Goal: Task Accomplishment & Management: Manage account settings

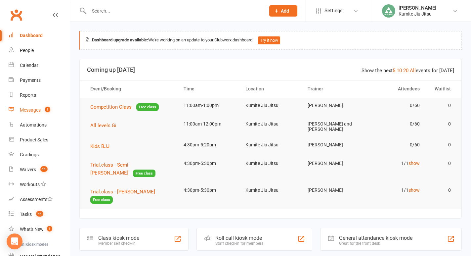
click at [35, 116] on link "Messages 1" at bounding box center [39, 110] width 61 height 15
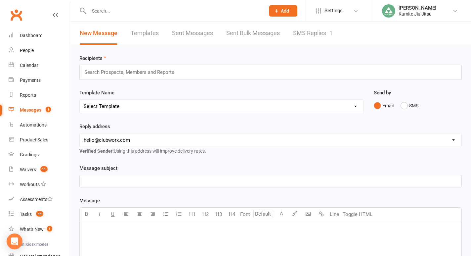
click at [307, 36] on link "SMS Replies 1" at bounding box center [313, 33] width 40 height 23
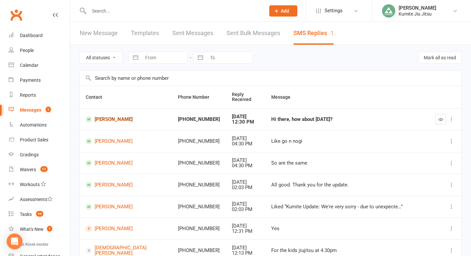
click at [107, 119] on link "[PERSON_NAME]" at bounding box center [126, 119] width 80 height 6
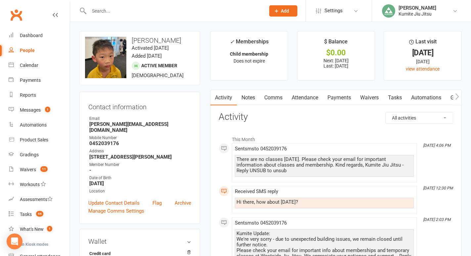
click at [343, 95] on link "Payments" at bounding box center [339, 97] width 33 height 15
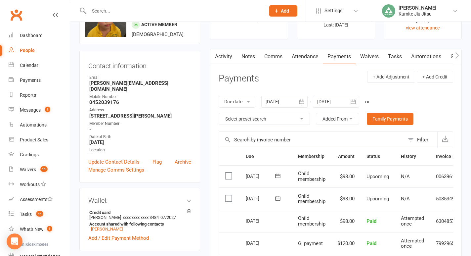
scroll to position [42, 0]
click at [303, 78] on header "Payments + Add Adjustment + Add Credit" at bounding box center [336, 79] width 235 height 18
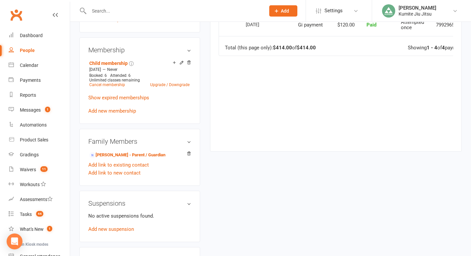
scroll to position [260, 0]
click at [112, 226] on link "Add new suspension" at bounding box center [111, 229] width 46 height 6
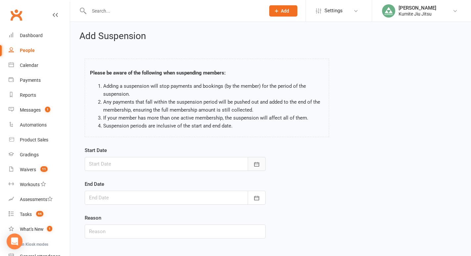
click at [253, 167] on button "button" at bounding box center [257, 164] width 18 height 14
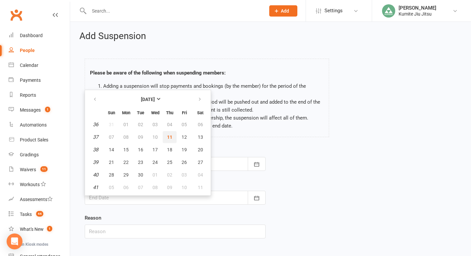
click at [171, 136] on span "11" at bounding box center [169, 136] width 5 height 5
type input "[DATE]"
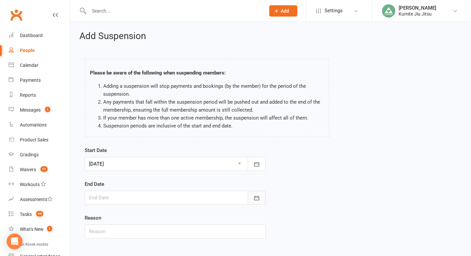
click at [258, 197] on icon "button" at bounding box center [256, 198] width 7 height 7
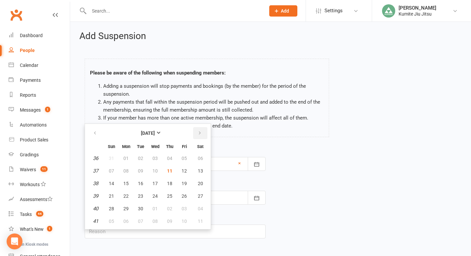
click at [201, 133] on icon "button" at bounding box center [199, 132] width 5 height 5
click at [170, 172] on span "09" at bounding box center [169, 170] width 5 height 5
type input "[DATE]"
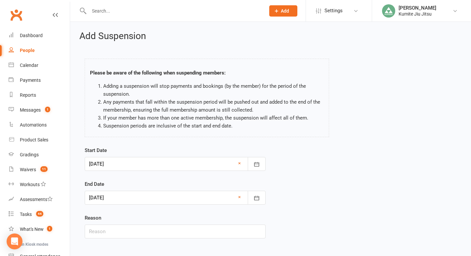
click at [114, 239] on div "Start Date [DATE] [DATE] Sun Mon Tue Wed Thu Fri Sat 36 31 01 02 03 04 05 06 37…" at bounding box center [175, 196] width 191 height 101
click at [112, 231] on input "text" at bounding box center [175, 231] width 181 height 14
type input "building closure"
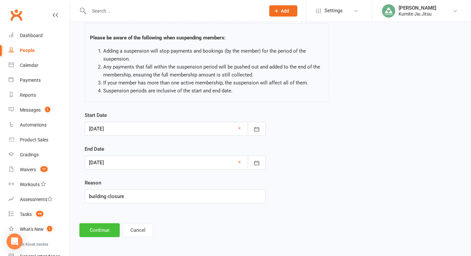
click at [98, 230] on button "Continue" at bounding box center [99, 230] width 40 height 14
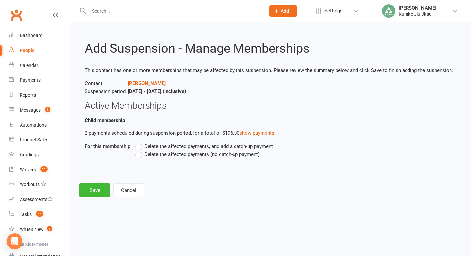
click at [158, 155] on span "Delete the affected payments (no catch-up payment)" at bounding box center [201, 153] width 115 height 7
click at [140, 150] on input "Delete the affected payments (no catch-up payment)" at bounding box center [137, 150] width 4 height 0
click at [96, 188] on button "Save" at bounding box center [94, 190] width 31 height 14
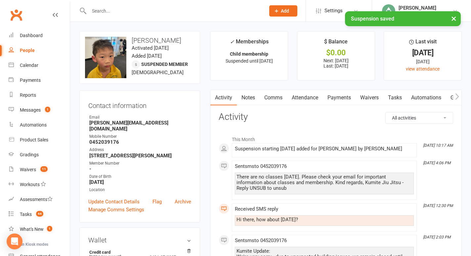
click at [398, 97] on link "Tasks" at bounding box center [394, 97] width 23 height 15
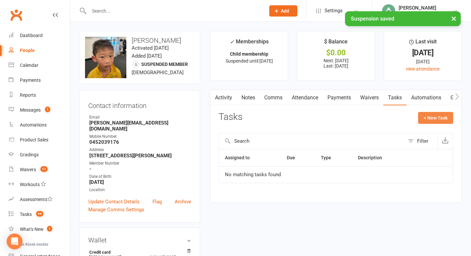
click at [429, 116] on button "+ New Task" at bounding box center [435, 118] width 35 height 12
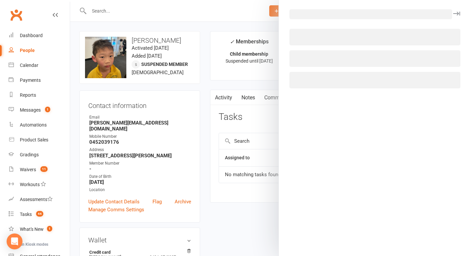
select select "49706"
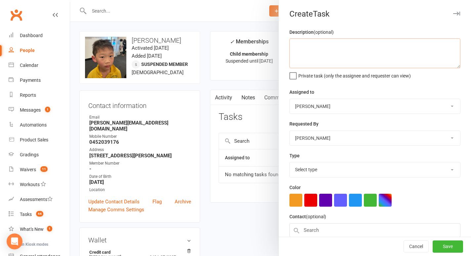
click at [345, 57] on textarea at bounding box center [374, 53] width 171 height 30
type textarea "SUSPENDED"
click at [314, 169] on select "Select type E-mail In person Meeting Phone call Add new task type" at bounding box center [375, 169] width 170 height 15
select select "28623"
click at [290, 163] on select "Select type E-mail In person Meeting Phone call Add new task type" at bounding box center [375, 169] width 170 height 15
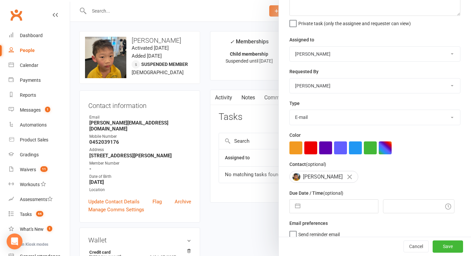
scroll to position [55, 0]
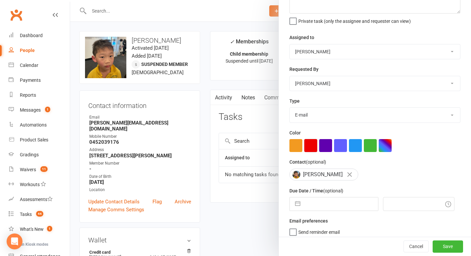
click at [314, 144] on button "button" at bounding box center [310, 145] width 13 height 13
click at [297, 205] on button "button" at bounding box center [298, 203] width 12 height 13
select select "7"
select select "2025"
select select "8"
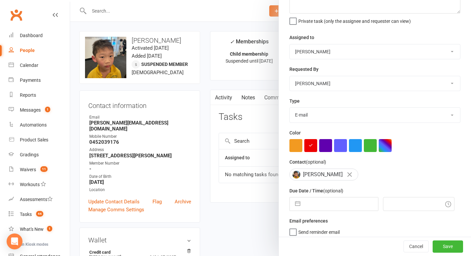
select select "2025"
select select "9"
select select "2025"
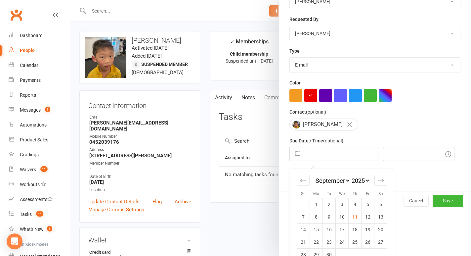
scroll to position [118, 0]
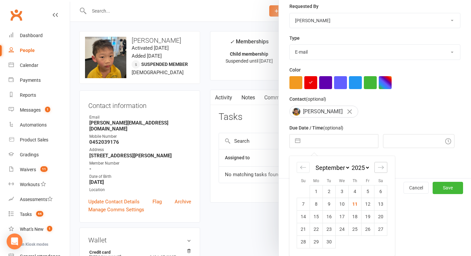
click at [384, 166] on div "Move forward to switch to the next month." at bounding box center [380, 167] width 13 height 11
select select "10"
select select "2025"
click at [357, 205] on td "9" at bounding box center [355, 203] width 13 height 13
type input "[DATE]"
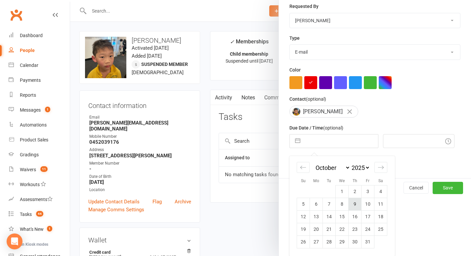
type input "10:30am"
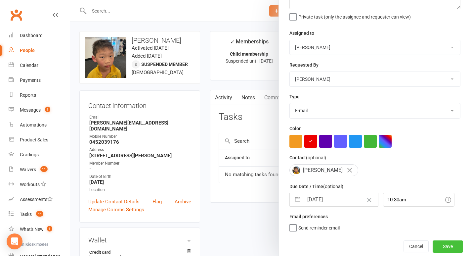
click at [445, 245] on button "Save" at bounding box center [448, 246] width 30 height 12
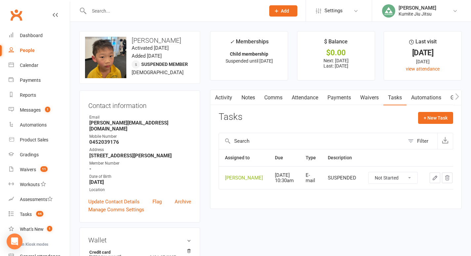
click at [115, 12] on input "text" at bounding box center [174, 10] width 174 height 9
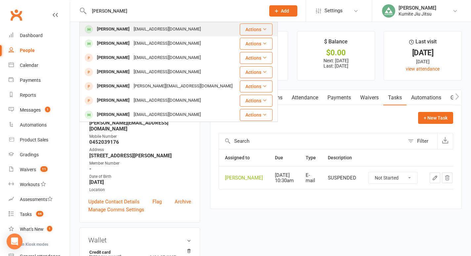
type input "[PERSON_NAME]"
click at [114, 29] on div "[PERSON_NAME]" at bounding box center [113, 29] width 37 height 10
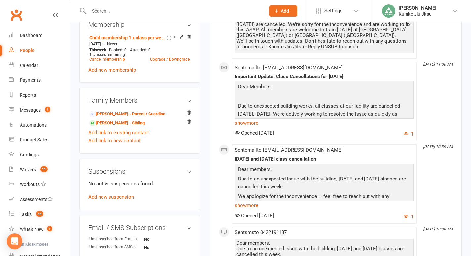
scroll to position [283, 0]
click at [116, 197] on link "Add new suspension" at bounding box center [111, 196] width 46 height 6
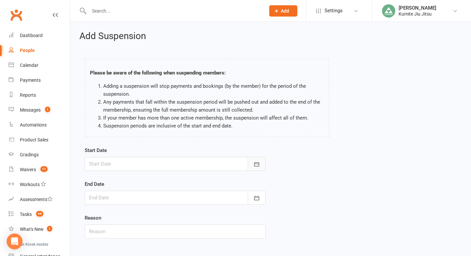
click at [254, 163] on icon "button" at bounding box center [256, 164] width 7 height 7
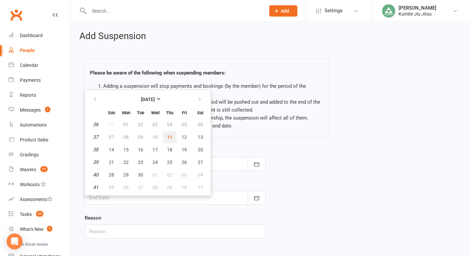
click at [171, 136] on span "11" at bounding box center [169, 136] width 5 height 5
type input "[DATE]"
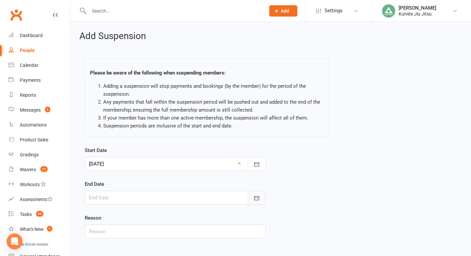
click at [258, 194] on button "button" at bounding box center [257, 198] width 18 height 14
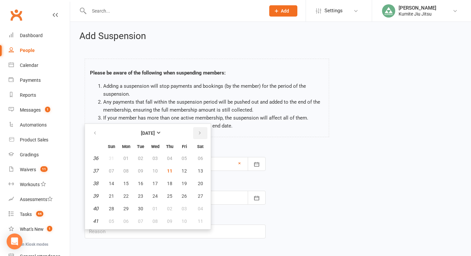
click at [202, 135] on button "button" at bounding box center [200, 133] width 14 height 12
click at [171, 171] on span "09" at bounding box center [169, 170] width 5 height 5
type input "[DATE]"
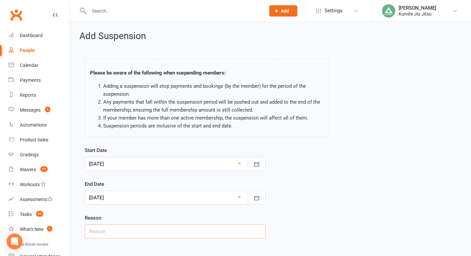
click at [142, 237] on input "text" at bounding box center [175, 231] width 181 height 14
type input "building closure"
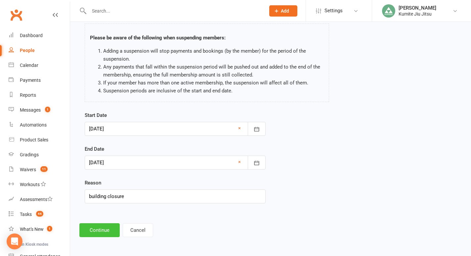
click at [96, 233] on button "Continue" at bounding box center [99, 230] width 40 height 14
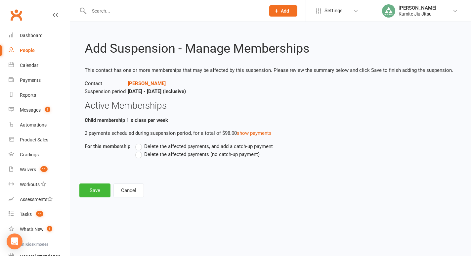
scroll to position [0, 0]
click at [143, 153] on label "Delete the affected payments (no catch-up payment)" at bounding box center [197, 154] width 124 height 8
click at [140, 150] on input "Delete the affected payments (no catch-up payment)" at bounding box center [137, 150] width 4 height 0
click at [94, 189] on button "Save" at bounding box center [94, 190] width 31 height 14
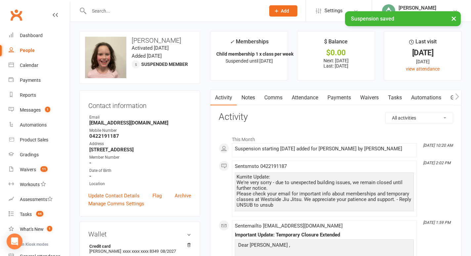
click at [396, 98] on link "Tasks" at bounding box center [394, 97] width 23 height 15
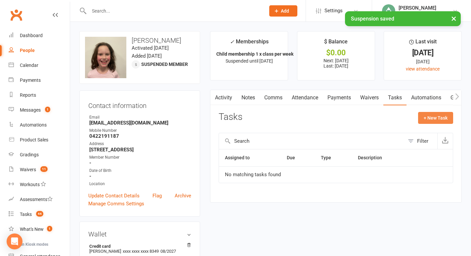
click at [428, 119] on button "+ New Task" at bounding box center [435, 118] width 35 height 12
select select "49706"
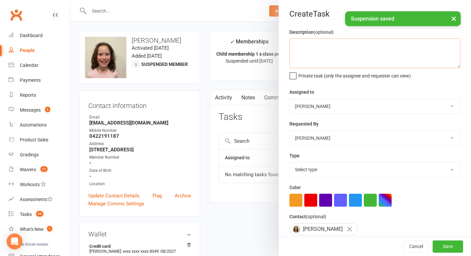
click at [337, 51] on textarea at bounding box center [374, 53] width 171 height 30
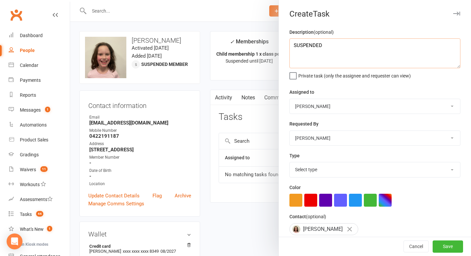
type textarea "SUSPENDED"
click at [309, 168] on select "Select type E-mail In person Meeting Phone call Add new task type" at bounding box center [375, 169] width 170 height 15
select select "28623"
click at [290, 163] on select "Select type E-mail In person Meeting Phone call Add new task type" at bounding box center [375, 169] width 170 height 15
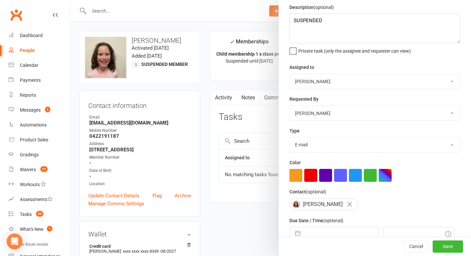
click at [310, 177] on button "button" at bounding box center [310, 175] width 13 height 13
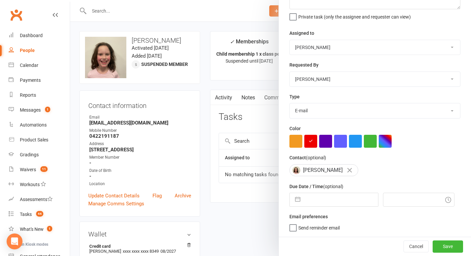
click at [298, 197] on button "button" at bounding box center [298, 199] width 12 height 13
select select "7"
select select "2025"
select select "8"
select select "2025"
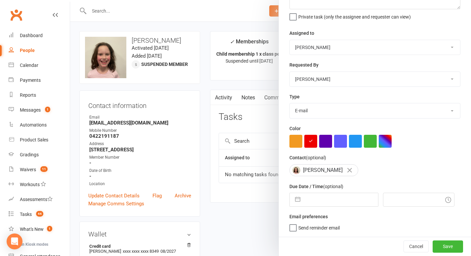
select select "9"
select select "2025"
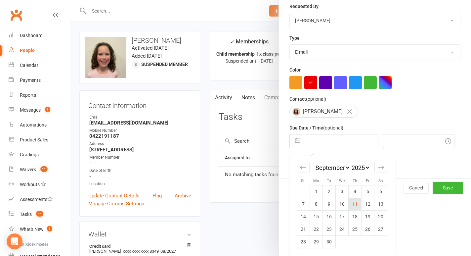
click at [356, 207] on td "11" at bounding box center [355, 203] width 13 height 13
type input "[DATE]"
type input "10:30am"
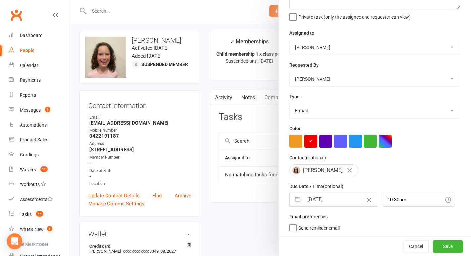
click at [297, 200] on button "button" at bounding box center [298, 199] width 12 height 13
select select "7"
select select "2025"
select select "8"
select select "2025"
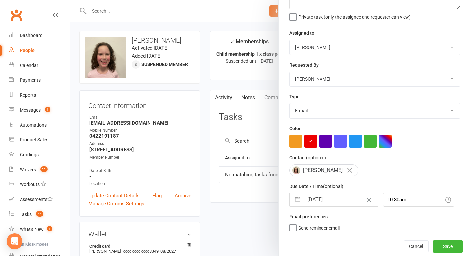
select select "9"
select select "2025"
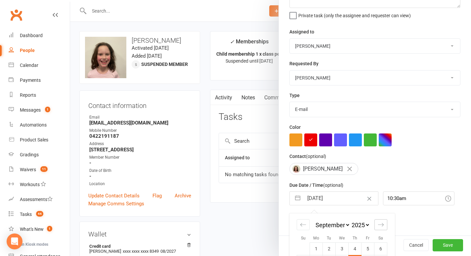
click at [378, 226] on icon "Move forward to switch to the next month." at bounding box center [381, 224] width 6 height 6
select select "10"
select select "2025"
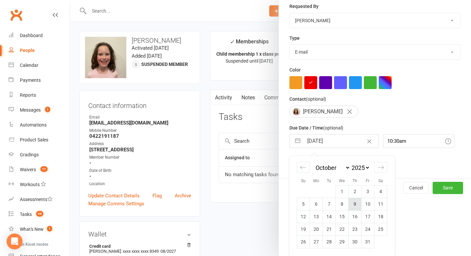
click at [355, 207] on td "9" at bounding box center [355, 203] width 13 height 13
type input "[DATE]"
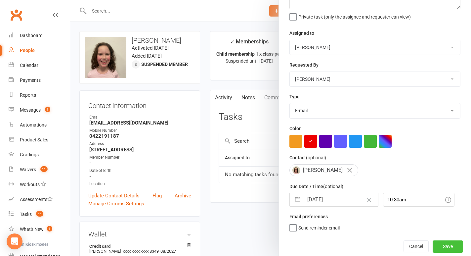
click at [447, 247] on button "Save" at bounding box center [448, 246] width 30 height 12
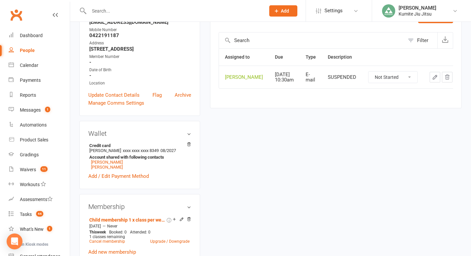
scroll to position [109, 0]
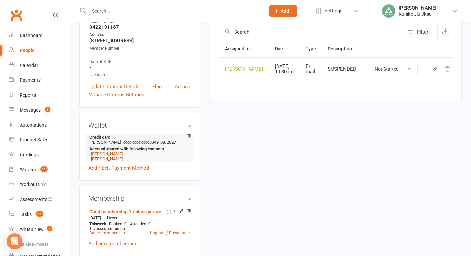
click at [110, 158] on link "[PERSON_NAME]" at bounding box center [107, 158] width 32 height 5
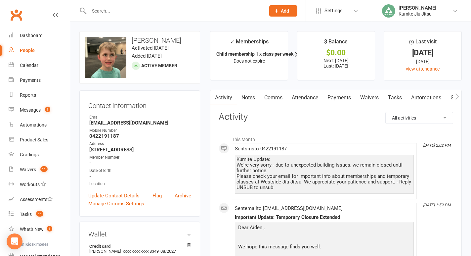
click at [249, 99] on link "Notes" at bounding box center [248, 97] width 23 height 15
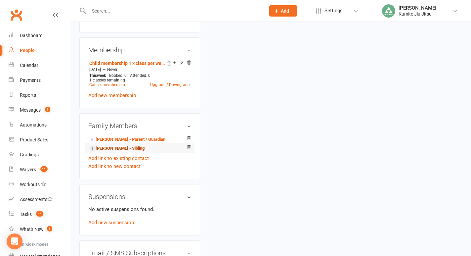
scroll to position [259, 0]
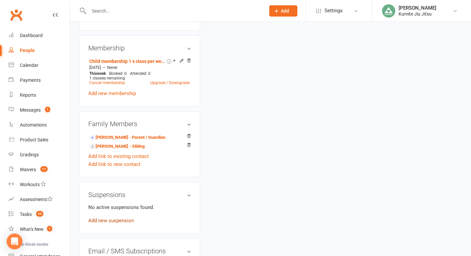
click at [118, 220] on link "Add new suspension" at bounding box center [111, 220] width 46 height 6
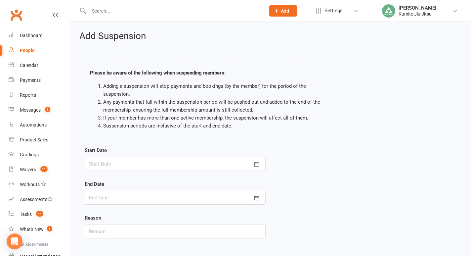
click at [168, 166] on div at bounding box center [175, 164] width 181 height 14
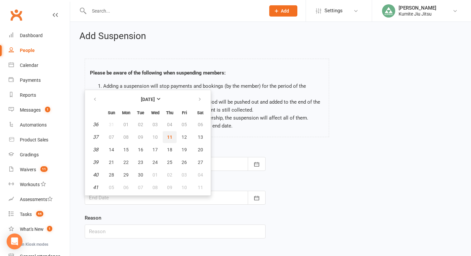
click at [171, 138] on span "11" at bounding box center [169, 136] width 5 height 5
type input "[DATE]"
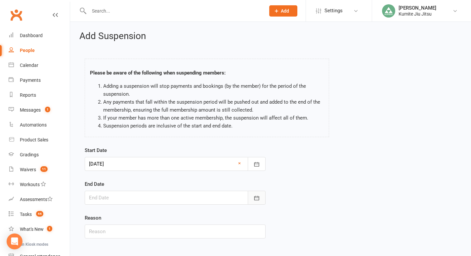
click at [257, 197] on icon "button" at bounding box center [256, 198] width 7 height 7
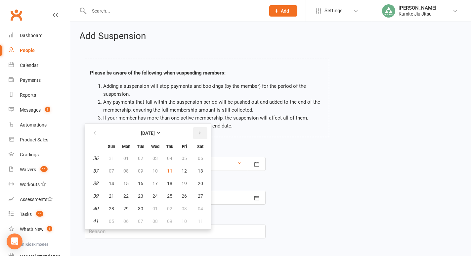
click at [201, 131] on icon "button" at bounding box center [199, 132] width 5 height 5
click at [167, 174] on button "09" at bounding box center [170, 171] width 14 height 12
type input "[DATE]"
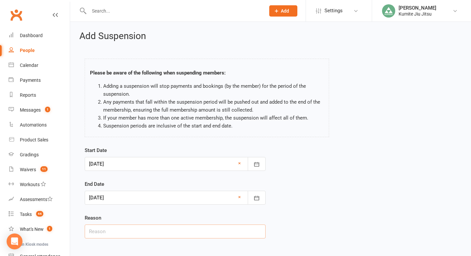
click at [121, 236] on input "text" at bounding box center [175, 231] width 181 height 14
type input "building closure"
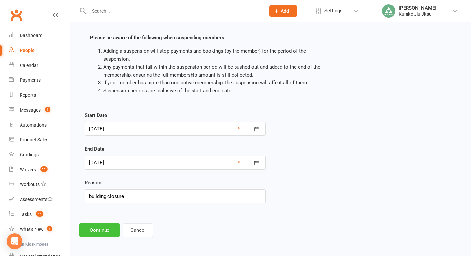
click at [97, 226] on button "Continue" at bounding box center [99, 230] width 40 height 14
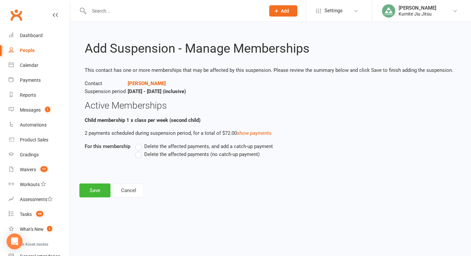
scroll to position [0, 0]
click at [160, 154] on span "Delete the affected payments (no catch-up payment)" at bounding box center [201, 153] width 115 height 7
click at [140, 150] on input "Delete the affected payments (no catch-up payment)" at bounding box center [137, 150] width 4 height 0
click at [92, 191] on button "Save" at bounding box center [94, 190] width 31 height 14
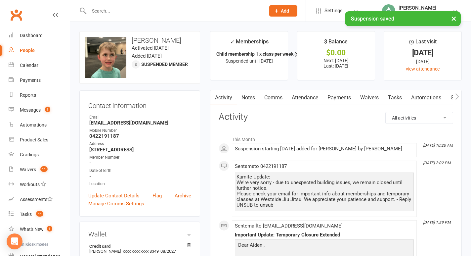
click at [398, 97] on link "Tasks" at bounding box center [394, 97] width 23 height 15
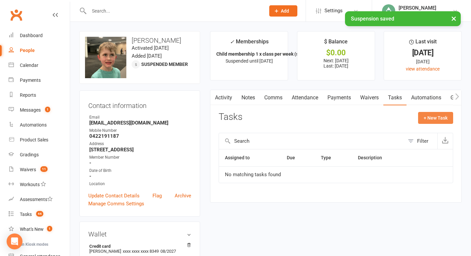
click at [429, 118] on button "+ New Task" at bounding box center [435, 118] width 35 height 12
select select "49706"
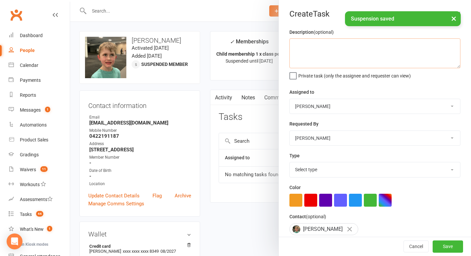
click at [316, 42] on textarea at bounding box center [374, 53] width 171 height 30
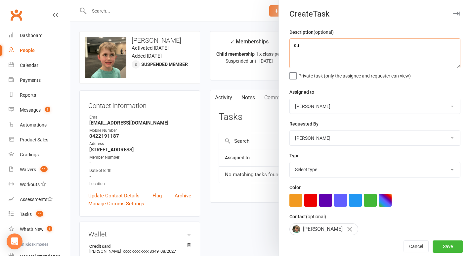
type textarea "s"
type textarea "SUSPENDED"
click at [310, 199] on button "button" at bounding box center [310, 200] width 13 height 13
click at [312, 171] on select "Select type E-mail In person Meeting Phone call Add new task type" at bounding box center [375, 169] width 170 height 15
select select "28623"
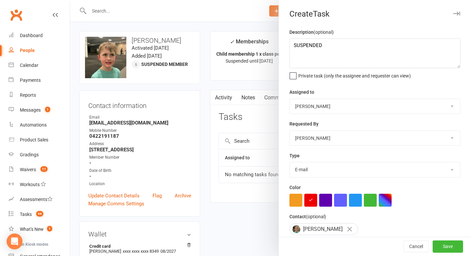
click at [290, 163] on select "Select type E-mail In person Meeting Phone call Add new task type" at bounding box center [375, 169] width 170 height 15
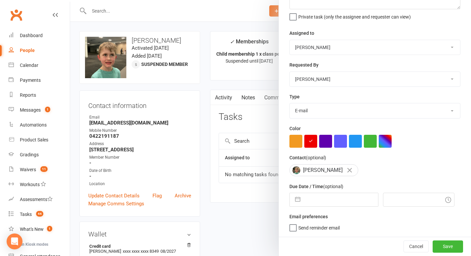
click at [290, 201] on div "Navigate forward to interact with the calendar and select a date. Press the que…" at bounding box center [333, 200] width 89 height 14
click at [298, 199] on button "button" at bounding box center [298, 199] width 12 height 13
select select "7"
select select "2025"
select select "8"
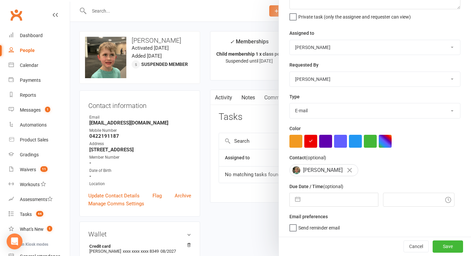
select select "2025"
select select "9"
select select "2025"
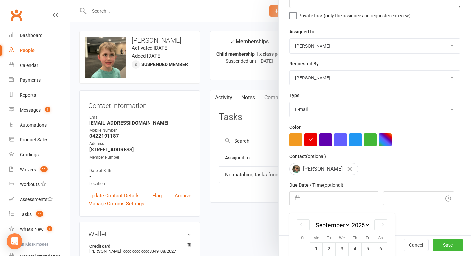
scroll to position [118, 0]
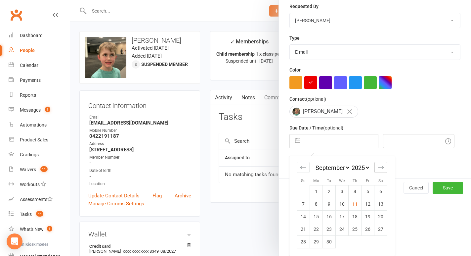
click at [380, 169] on icon "Move forward to switch to the next month." at bounding box center [381, 167] width 6 height 6
select select "10"
select select "2025"
click at [359, 207] on td "9" at bounding box center [355, 203] width 13 height 13
type input "[DATE]"
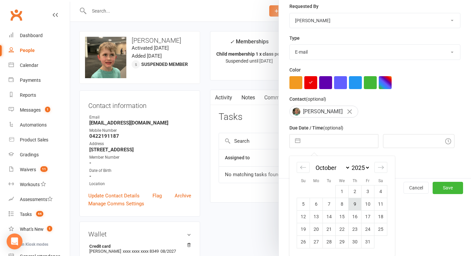
type input "10:30am"
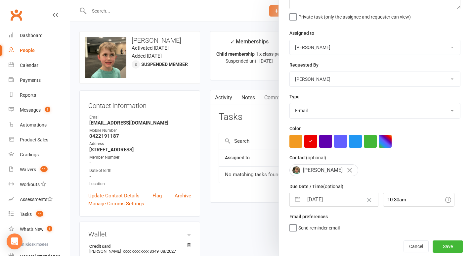
scroll to position [60, 0]
click at [448, 245] on button "Save" at bounding box center [448, 246] width 30 height 12
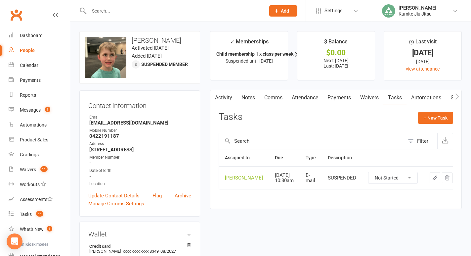
click at [126, 17] on div at bounding box center [169, 11] width 181 height 22
click at [111, 10] on input "text" at bounding box center [174, 10] width 174 height 9
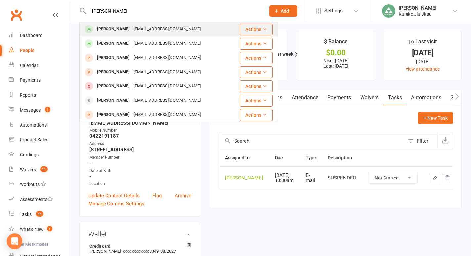
type input "[PERSON_NAME]"
click at [117, 30] on div "[PERSON_NAME]" at bounding box center [113, 29] width 37 height 10
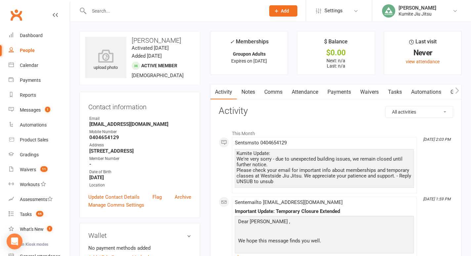
click at [144, 11] on input "text" at bounding box center [174, 10] width 174 height 9
click at [344, 90] on link "Payments" at bounding box center [339, 91] width 33 height 15
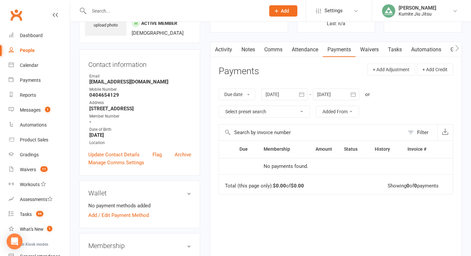
scroll to position [65, 0]
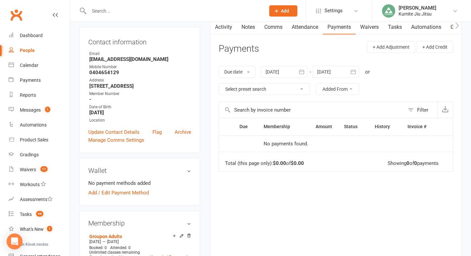
click at [304, 72] on icon "button" at bounding box center [301, 71] width 7 height 7
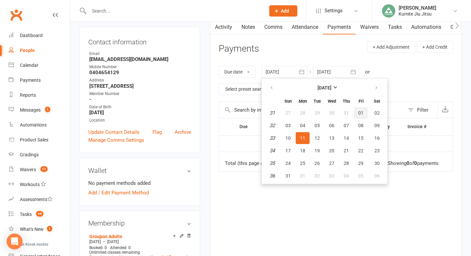
click at [362, 112] on span "01" at bounding box center [360, 112] width 5 height 5
type input "[DATE]"
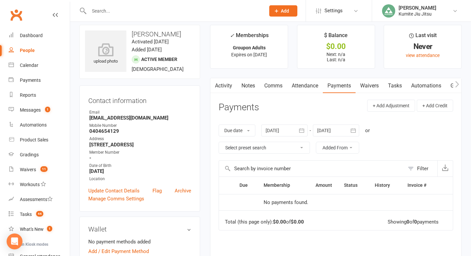
scroll to position [0, 0]
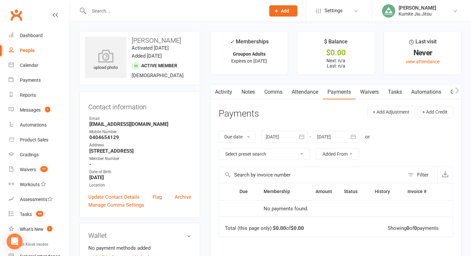
click at [134, 10] on input "text" at bounding box center [174, 10] width 174 height 9
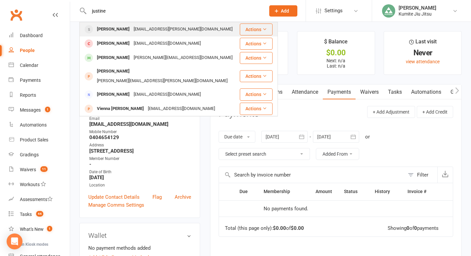
type input "justine"
click at [133, 29] on div "[EMAIL_ADDRESS][PERSON_NAME][DOMAIN_NAME]" at bounding box center [183, 29] width 103 height 10
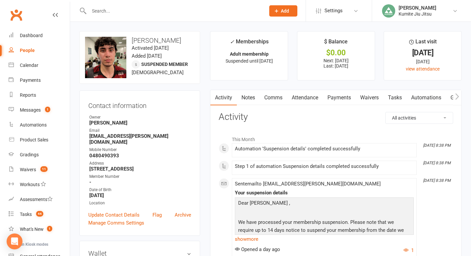
click at [335, 97] on link "Payments" at bounding box center [339, 97] width 33 height 15
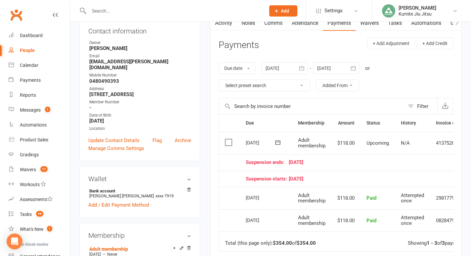
scroll to position [75, 0]
click at [133, 17] on div at bounding box center [169, 11] width 181 height 22
click at [123, 12] on input "text" at bounding box center [174, 10] width 174 height 9
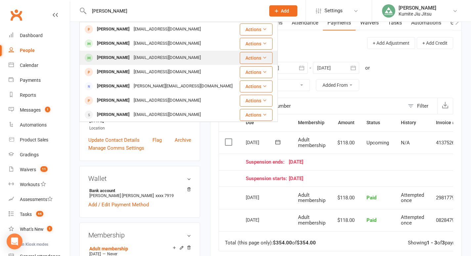
type input "[PERSON_NAME]"
click at [111, 59] on div "[PERSON_NAME]" at bounding box center [113, 58] width 37 height 10
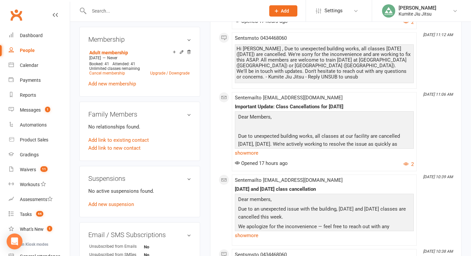
scroll to position [253, 0]
click at [109, 206] on link "Add new suspension" at bounding box center [111, 203] width 46 height 6
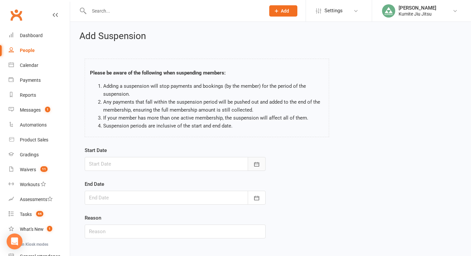
click at [257, 164] on icon "button" at bounding box center [256, 164] width 7 height 7
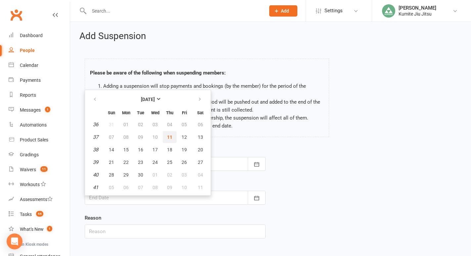
click at [170, 137] on span "11" at bounding box center [169, 136] width 5 height 5
type input "[DATE]"
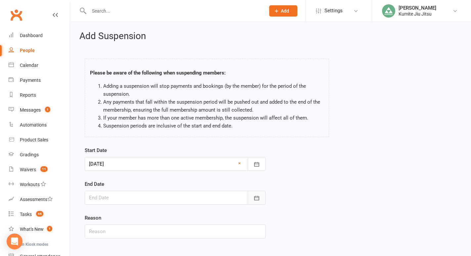
click at [256, 196] on icon "button" at bounding box center [256, 198] width 7 height 7
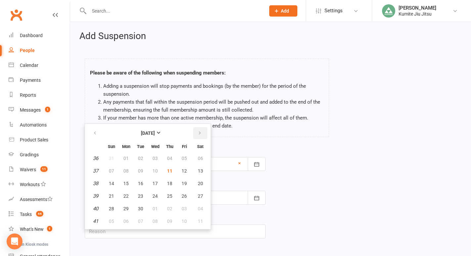
click at [200, 129] on button "button" at bounding box center [200, 133] width 14 height 12
click at [170, 170] on span "09" at bounding box center [169, 170] width 5 height 5
type input "[DATE]"
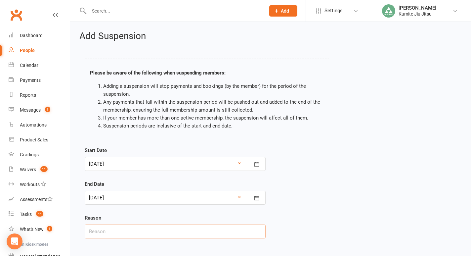
click at [143, 234] on input "text" at bounding box center [175, 231] width 181 height 14
type input "building closure"
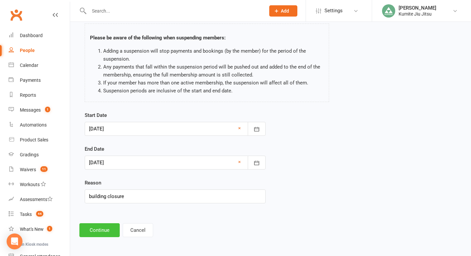
click at [100, 229] on button "Continue" at bounding box center [99, 230] width 40 height 14
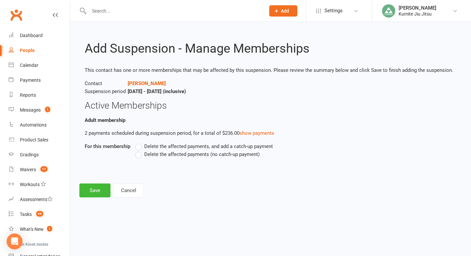
scroll to position [0, 0]
click at [162, 155] on span "Delete the affected payments (no catch-up payment)" at bounding box center [201, 153] width 115 height 7
click at [140, 150] on input "Delete the affected payments (no catch-up payment)" at bounding box center [137, 150] width 4 height 0
click at [91, 191] on button "Save" at bounding box center [94, 190] width 31 height 14
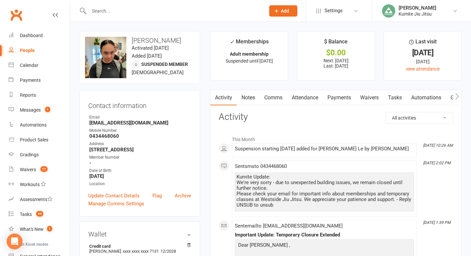
click at [401, 100] on link "Tasks" at bounding box center [394, 97] width 23 height 15
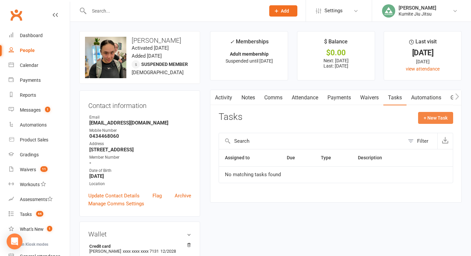
click at [444, 117] on button "+ New Task" at bounding box center [435, 118] width 35 height 12
select select "49706"
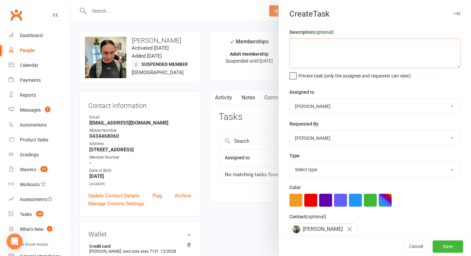
click at [346, 64] on textarea at bounding box center [374, 53] width 171 height 30
type textarea "s"
type textarea "SUSPENDED"
click at [318, 167] on select "Select type E-mail In person Meeting Phone call Add new task type" at bounding box center [375, 169] width 170 height 15
select select "28623"
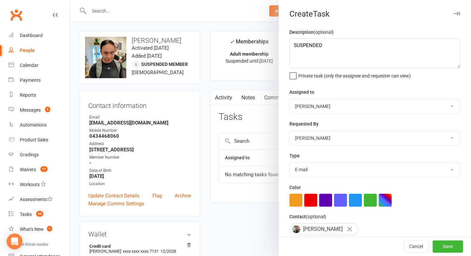
click at [290, 163] on select "Select type E-mail In person Meeting Phone call Add new task type" at bounding box center [375, 169] width 170 height 15
click at [309, 204] on button "button" at bounding box center [310, 200] width 13 height 13
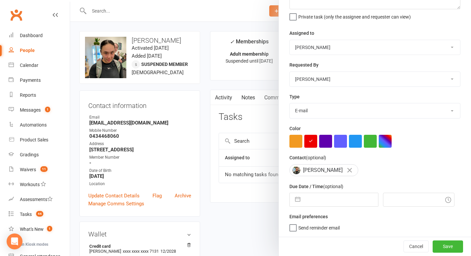
click at [296, 199] on button "button" at bounding box center [298, 199] width 12 height 13
select select "7"
select select "2025"
select select "8"
select select "2025"
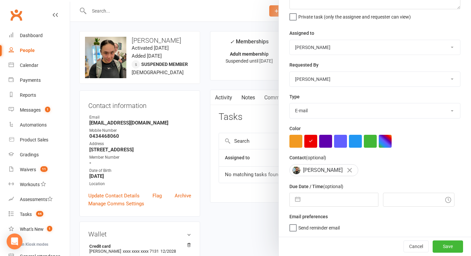
select select "9"
select select "2025"
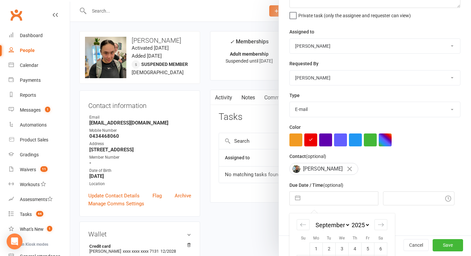
scroll to position [118, 0]
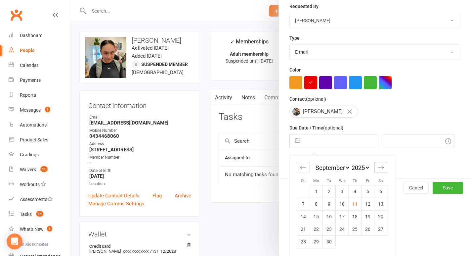
click at [382, 168] on icon "Move forward to switch to the next month." at bounding box center [381, 166] width 6 height 3
select select "10"
select select "2025"
click at [357, 208] on td "9" at bounding box center [355, 203] width 13 height 13
type input "[DATE]"
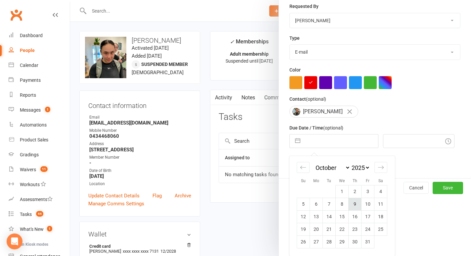
type input "10:30am"
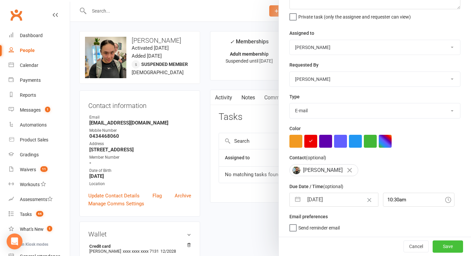
click at [440, 248] on button "Save" at bounding box center [448, 246] width 30 height 12
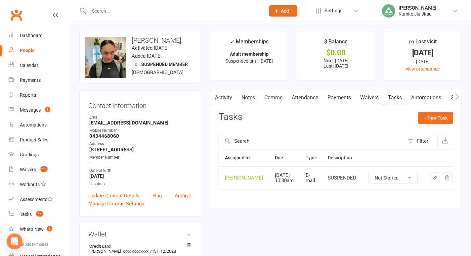
click at [118, 13] on input "text" at bounding box center [174, 10] width 174 height 9
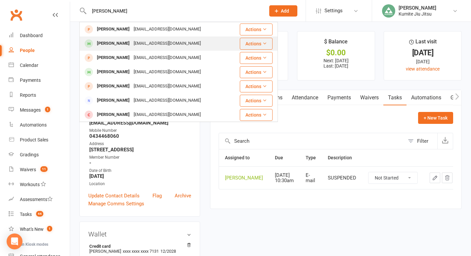
type input "[PERSON_NAME]"
click at [132, 43] on div "[EMAIL_ADDRESS][DOMAIN_NAME]" at bounding box center [167, 44] width 71 height 10
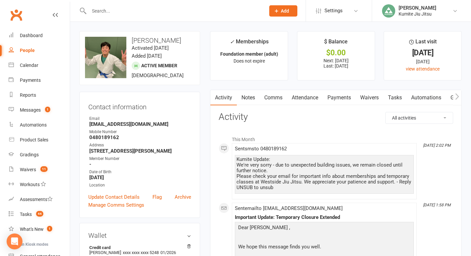
scroll to position [0, 0]
click at [345, 94] on link "Payments" at bounding box center [339, 97] width 33 height 15
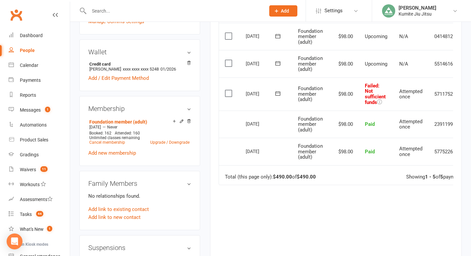
scroll to position [177, 0]
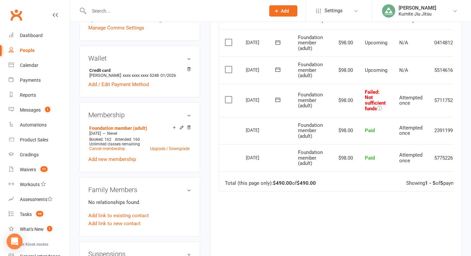
click at [277, 100] on icon at bounding box center [278, 99] width 7 height 7
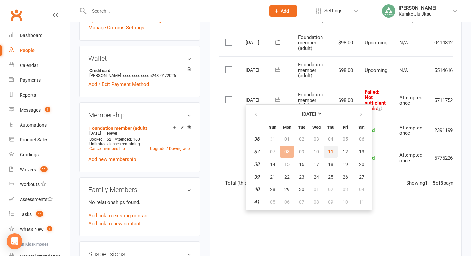
click at [333, 152] on span "11" at bounding box center [330, 151] width 5 height 5
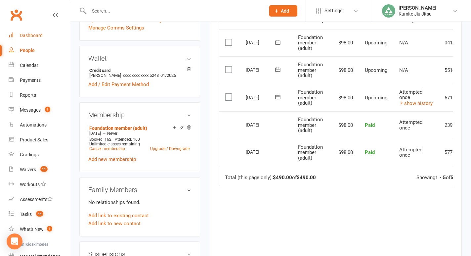
click at [29, 37] on div "Dashboard" at bounding box center [31, 35] width 23 height 5
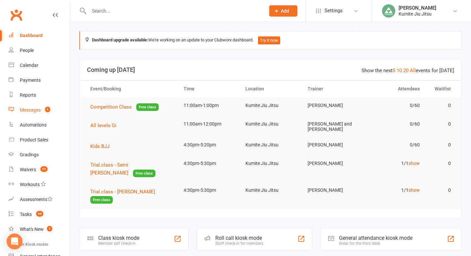
click at [41, 108] on link "Messages 1" at bounding box center [39, 110] width 61 height 15
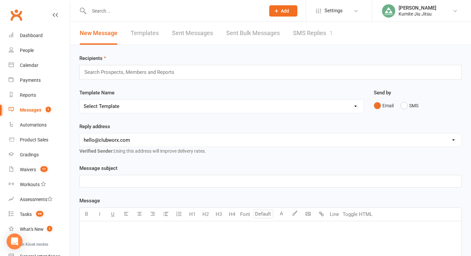
click at [312, 34] on link "SMS Replies 1" at bounding box center [313, 33] width 40 height 23
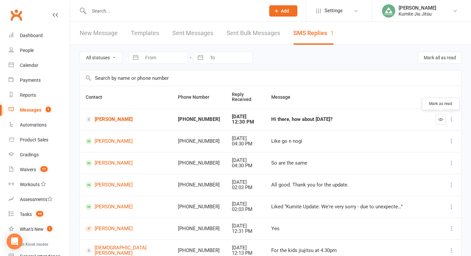
click at [440, 119] on icon "button" at bounding box center [440, 119] width 5 height 5
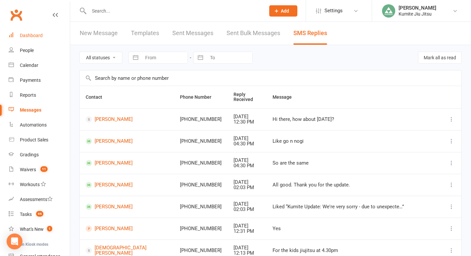
click at [30, 34] on div "Dashboard" at bounding box center [31, 35] width 23 height 5
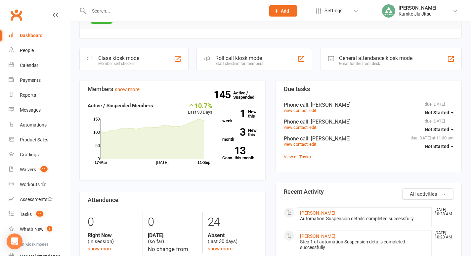
scroll to position [176, 0]
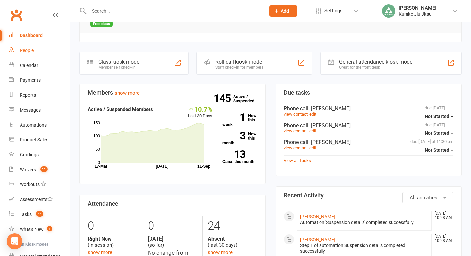
click at [27, 51] on div "People" at bounding box center [27, 50] width 14 height 5
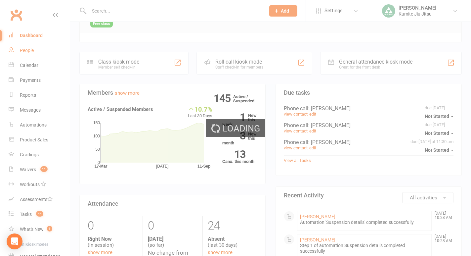
select select "100"
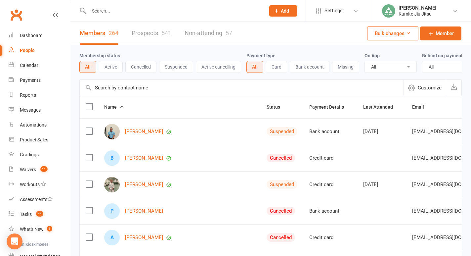
click at [107, 68] on button "Active" at bounding box center [111, 67] width 24 height 12
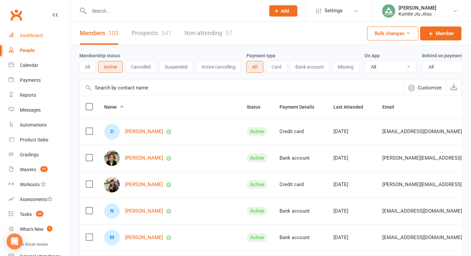
click at [26, 40] on link "Dashboard" at bounding box center [39, 35] width 61 height 15
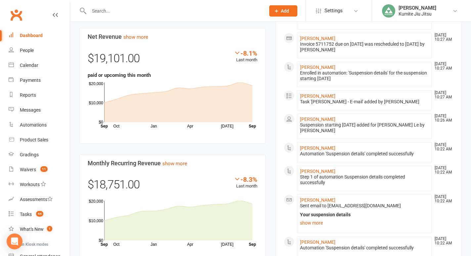
scroll to position [448, 0]
